Goal: Task Accomplishment & Management: Use online tool/utility

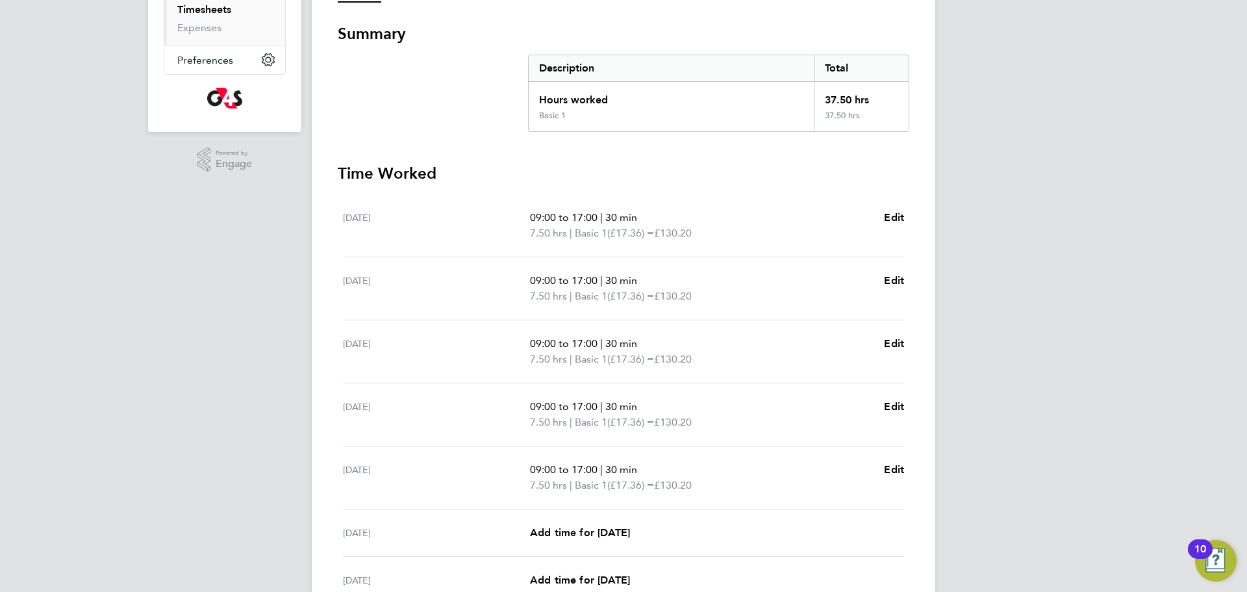
scroll to position [347, 0]
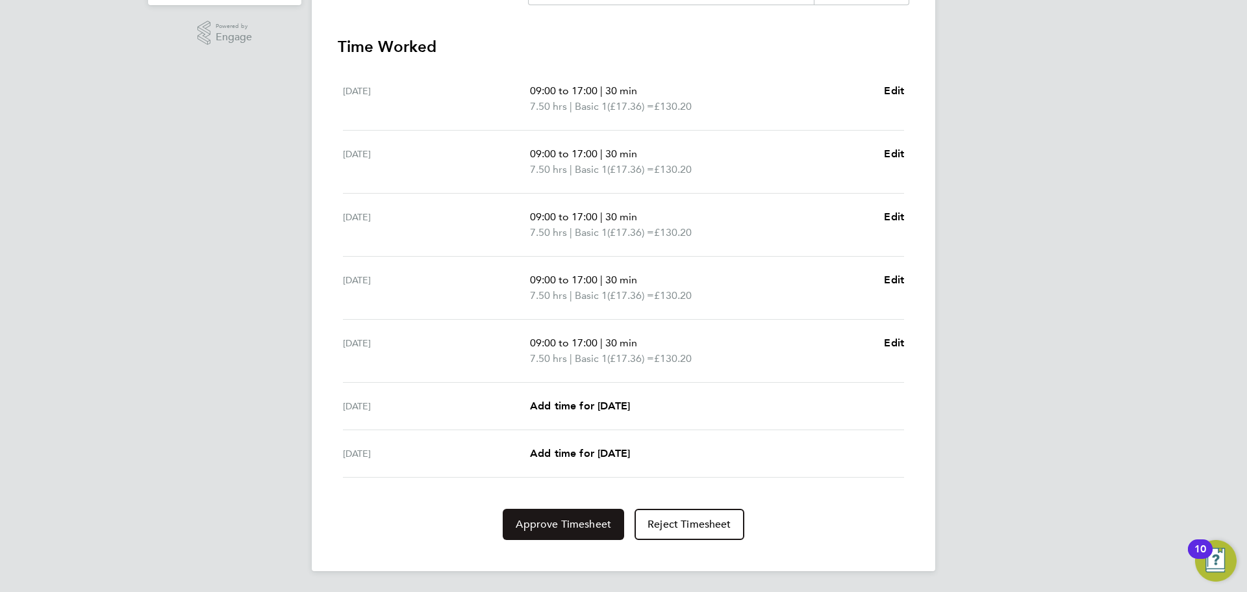
click at [560, 525] on span "Approve Timesheet" at bounding box center [563, 524] width 95 height 13
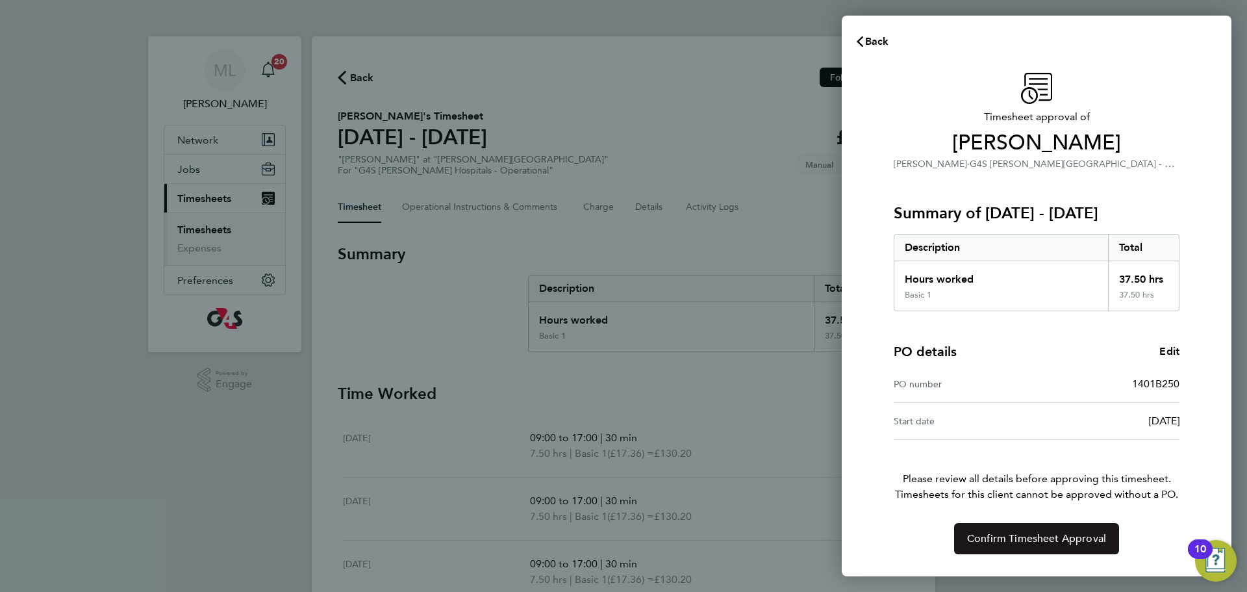
click at [1052, 545] on button "Confirm Timesheet Approval" at bounding box center [1036, 538] width 165 height 31
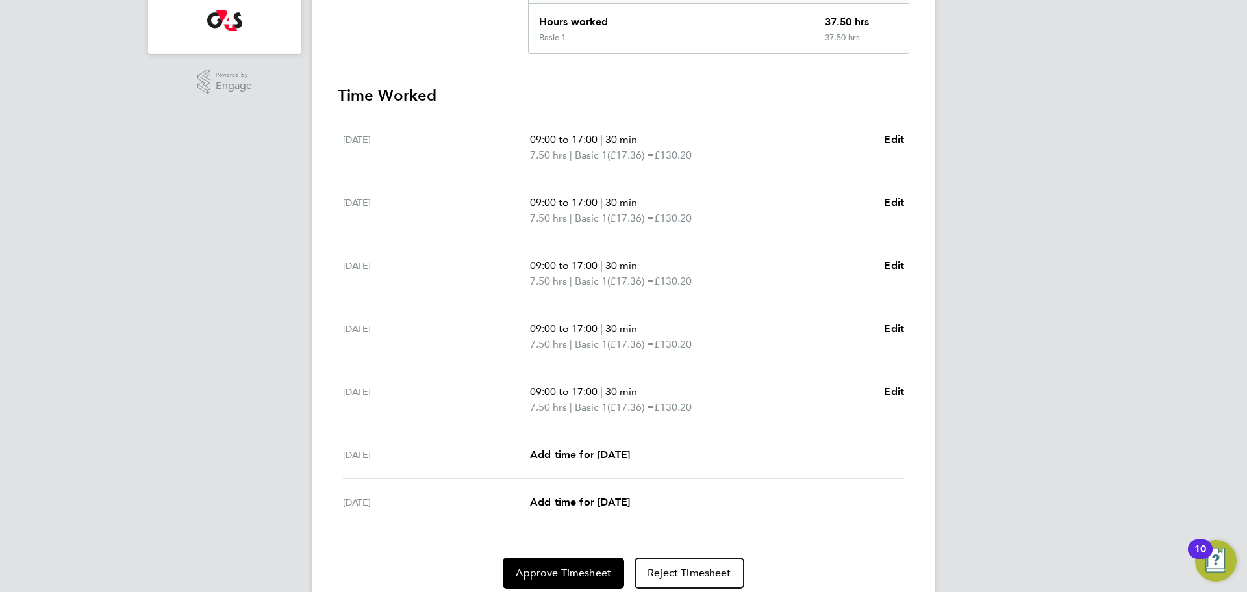
scroll to position [347, 0]
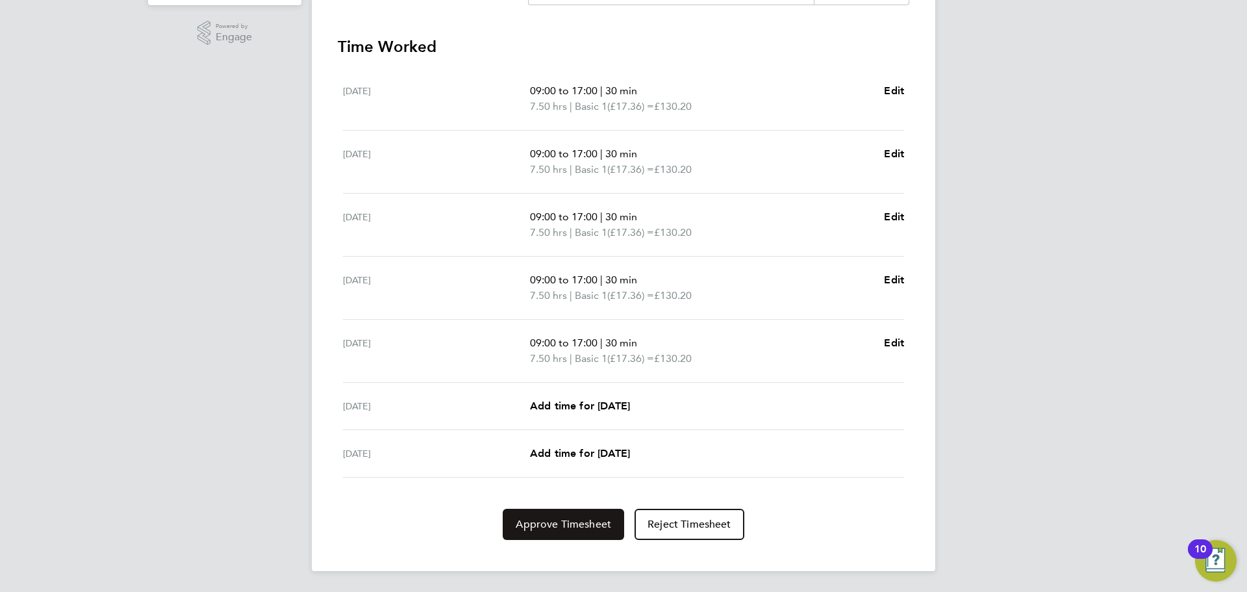
click at [585, 519] on span "Approve Timesheet" at bounding box center [563, 524] width 95 height 13
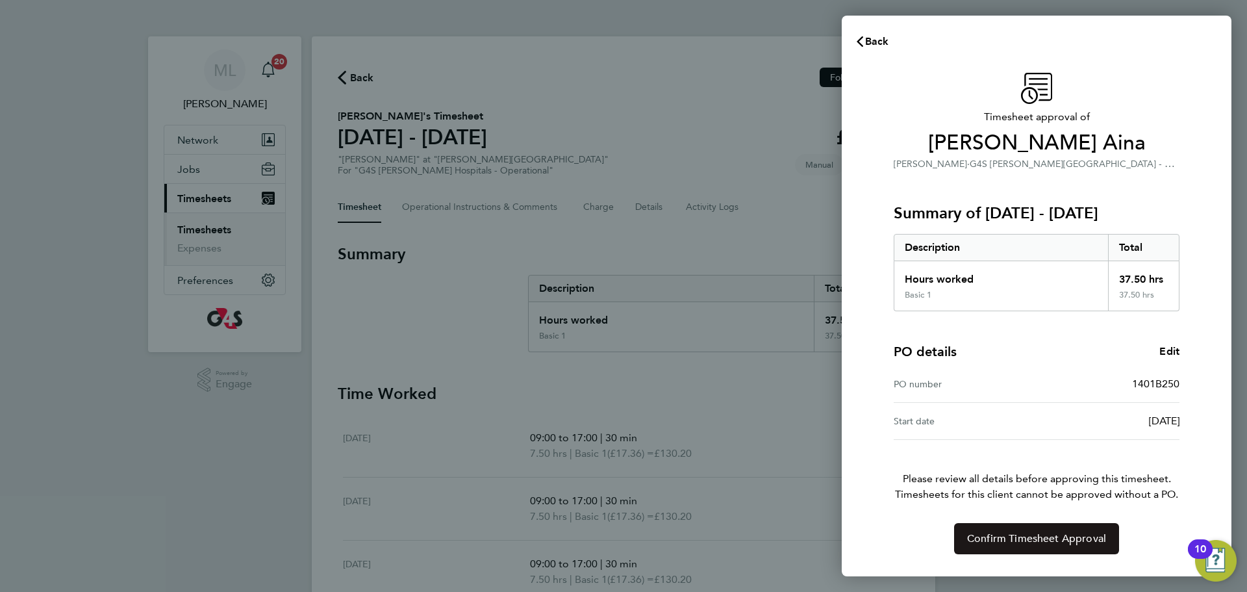
click at [996, 536] on span "Confirm Timesheet Approval" at bounding box center [1036, 538] width 139 height 13
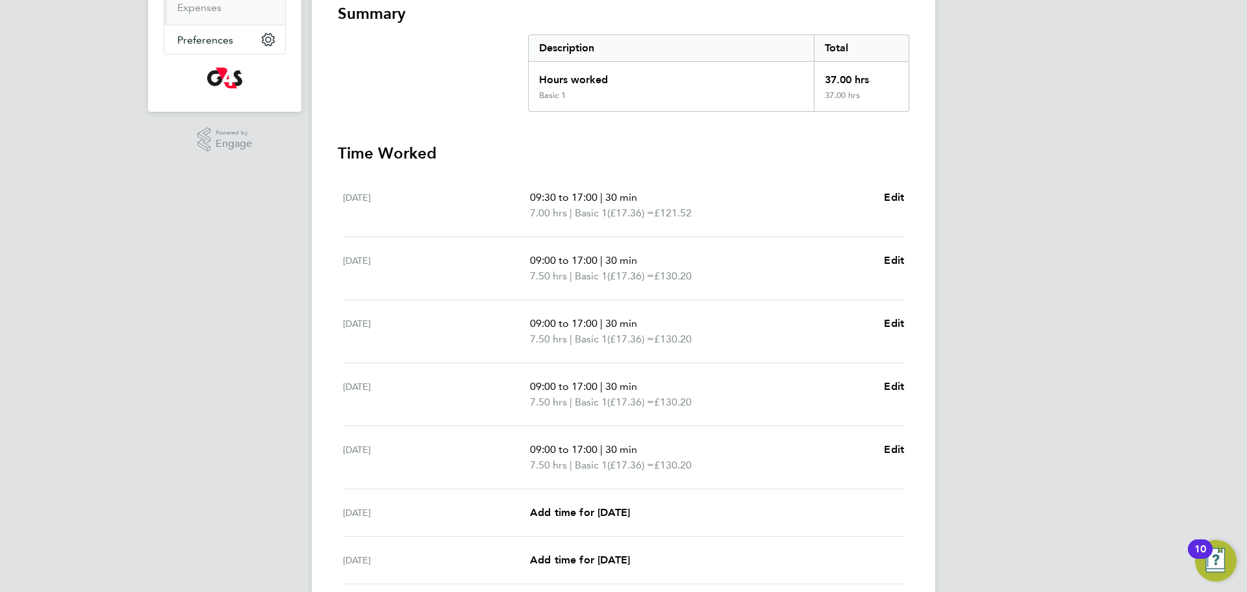
scroll to position [347, 0]
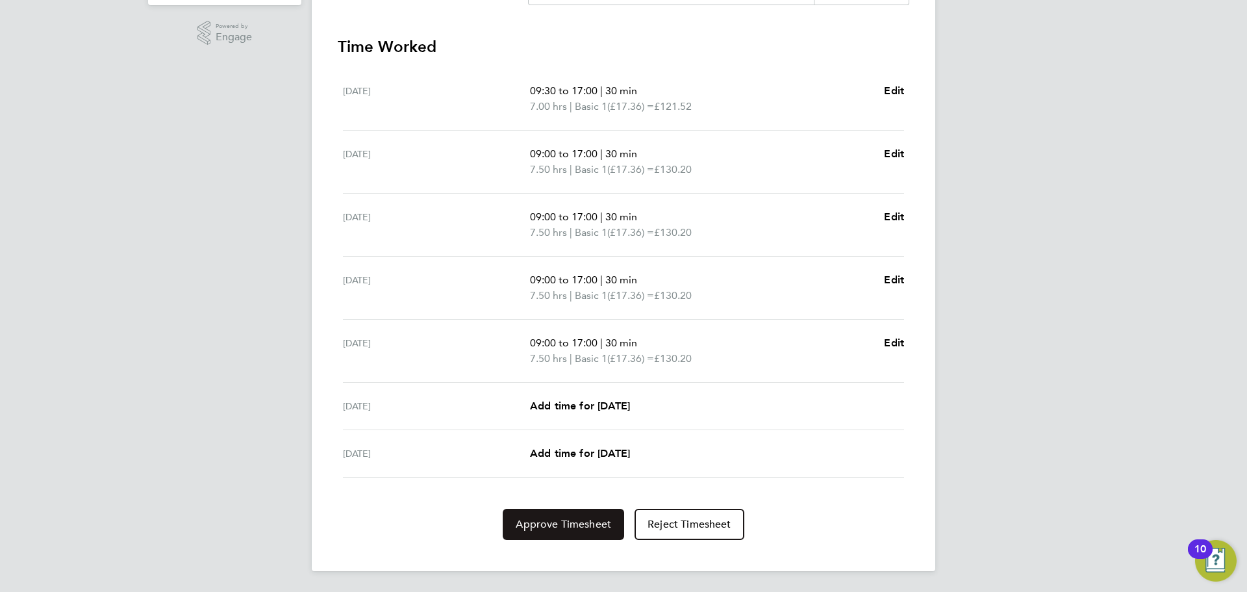
click at [573, 526] on span "Approve Timesheet" at bounding box center [563, 524] width 95 height 13
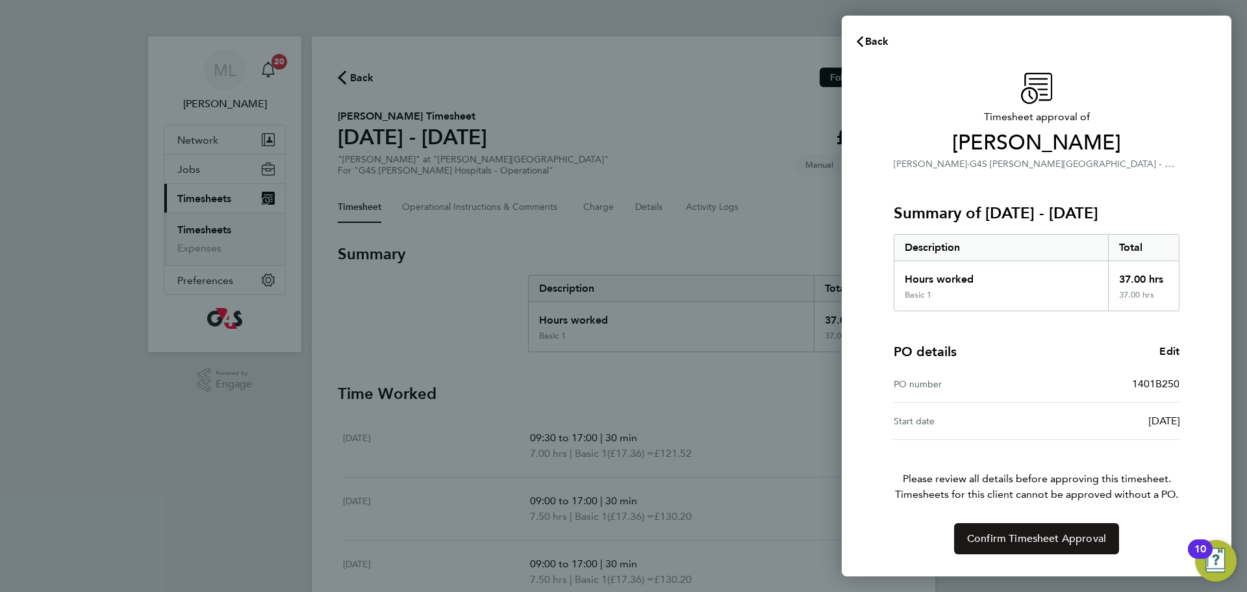
click at [1069, 536] on span "Confirm Timesheet Approval" at bounding box center [1036, 538] width 139 height 13
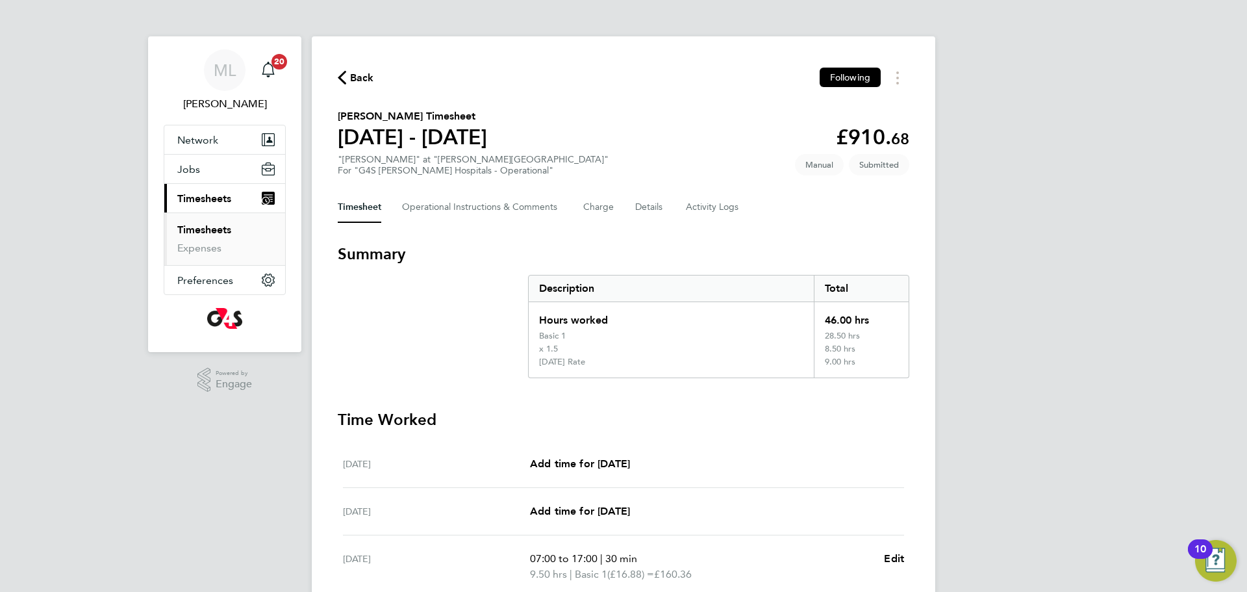
scroll to position [523, 0]
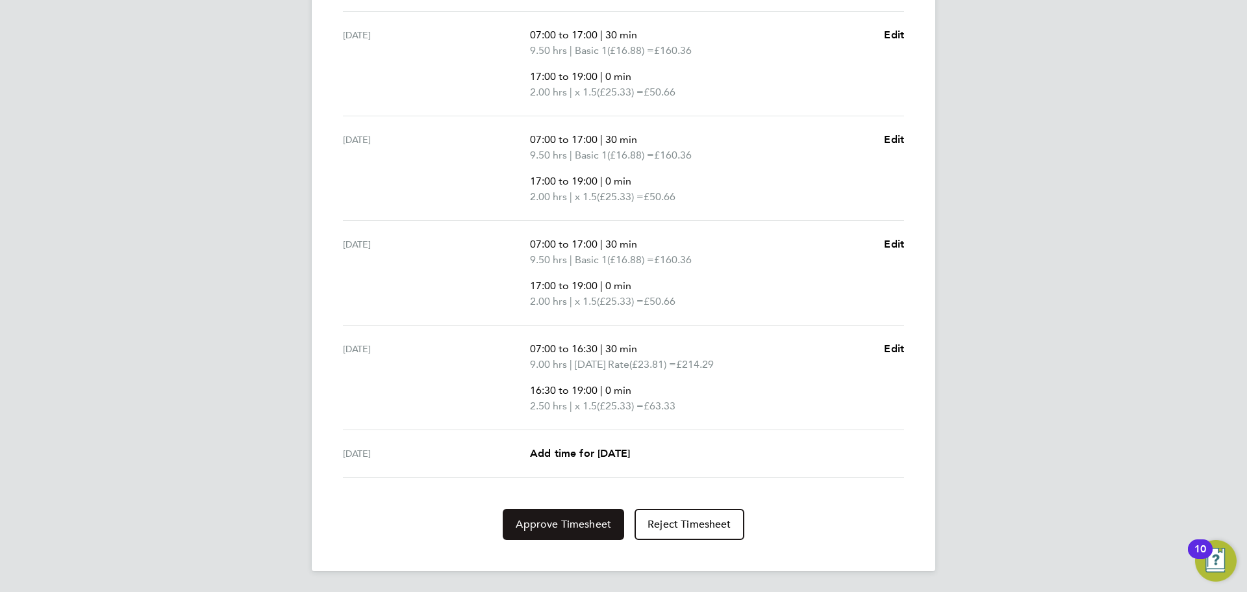
click at [575, 521] on span "Approve Timesheet" at bounding box center [563, 524] width 95 height 13
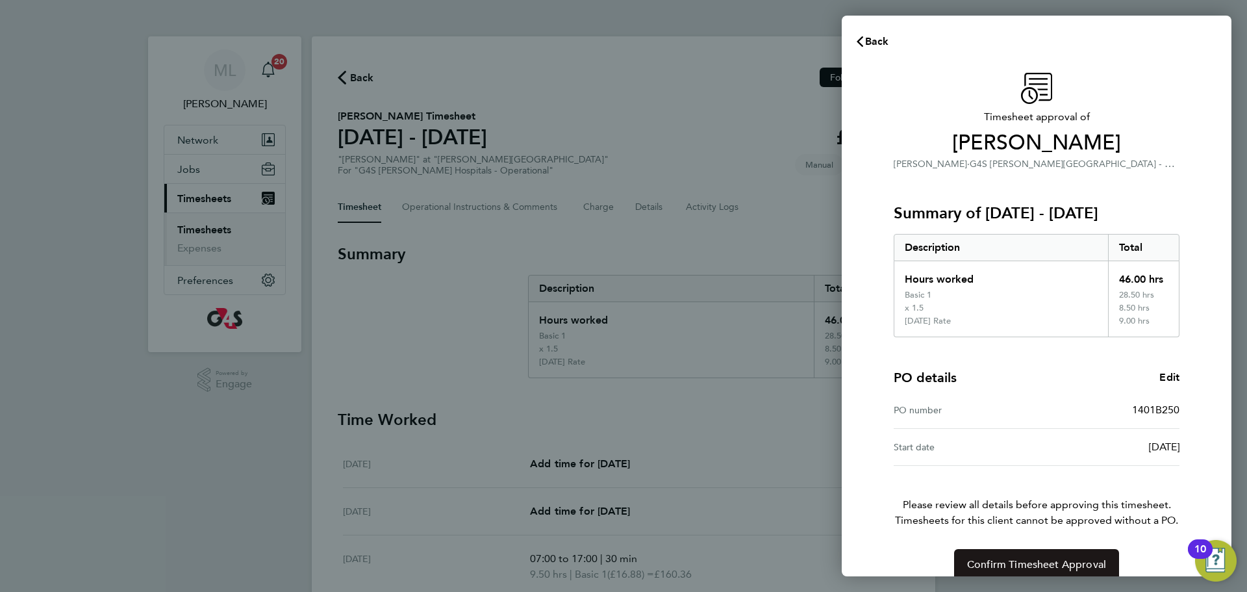
click at [1003, 564] on span "Confirm Timesheet Approval" at bounding box center [1036, 564] width 139 height 13
